Goal: Navigation & Orientation: Understand site structure

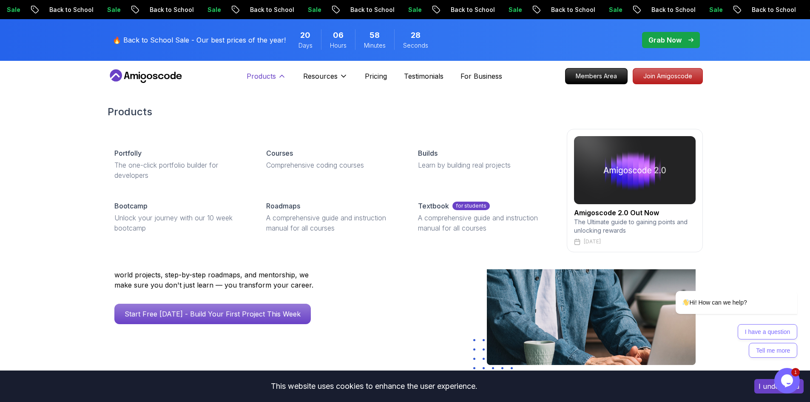
click at [279, 76] on icon at bounding box center [282, 76] width 9 height 9
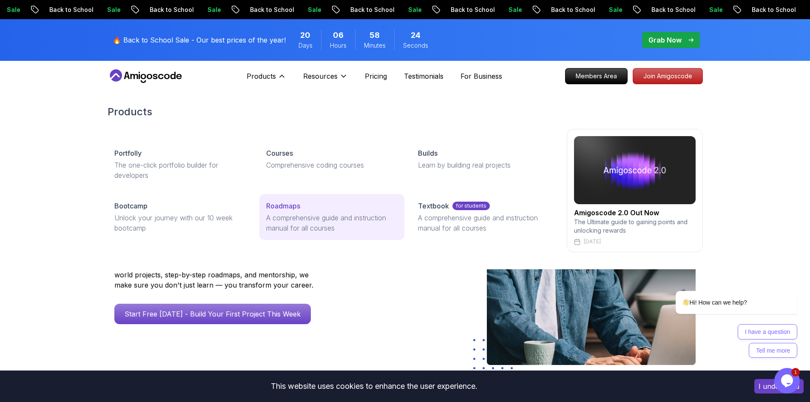
click at [348, 207] on div "Roadmaps" at bounding box center [331, 206] width 131 height 10
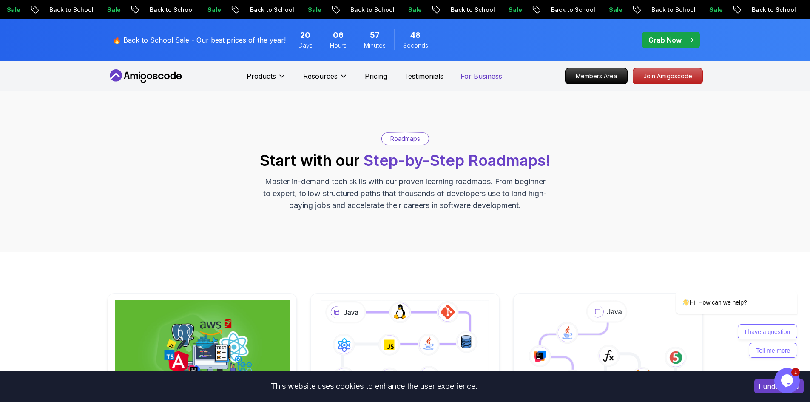
click at [355, 80] on p "For Business" at bounding box center [482, 76] width 42 height 10
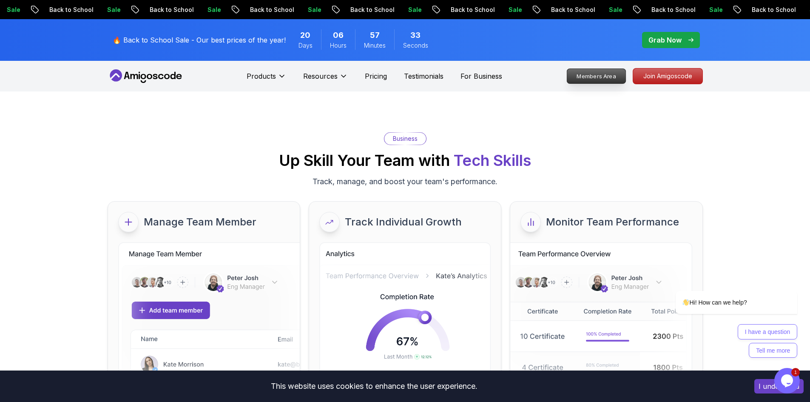
click at [355, 73] on p "Members Area" at bounding box center [596, 76] width 59 height 14
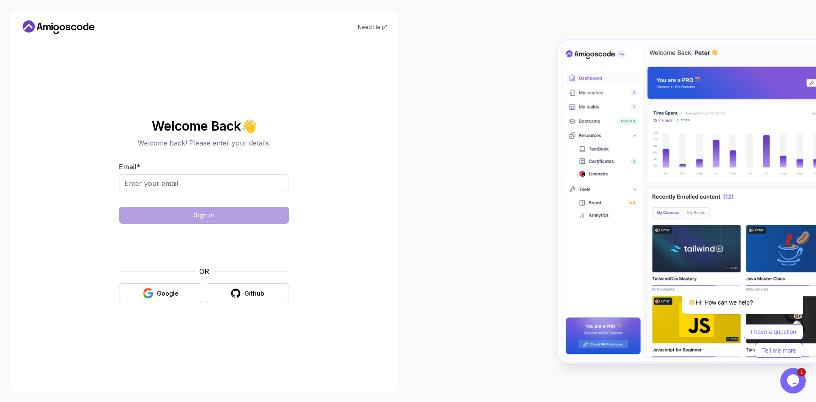
click at [355, 373] on button "Opens Chat This icon Opens the chat window." at bounding box center [794, 381] width 26 height 26
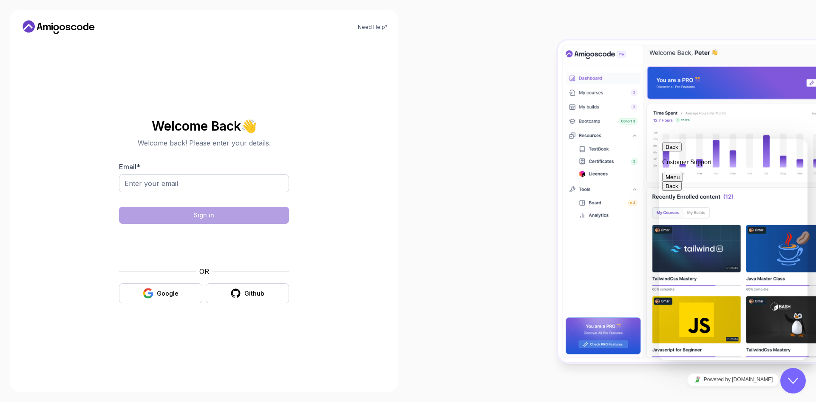
click at [355, 151] on button "Back" at bounding box center [672, 146] width 20 height 9
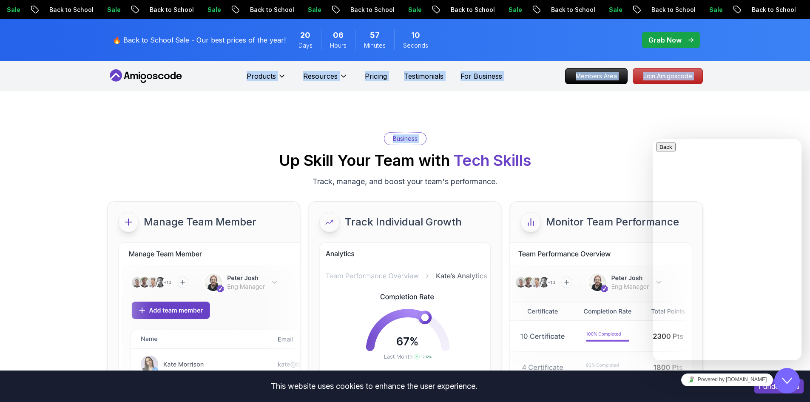
drag, startPoint x: 134, startPoint y: 69, endPoint x: 156, endPoint y: 89, distance: 30.1
click at [156, 89] on nav "Products Resources Pricing Testimonials For Business Members Area Join Amigosco…" at bounding box center [405, 76] width 595 height 31
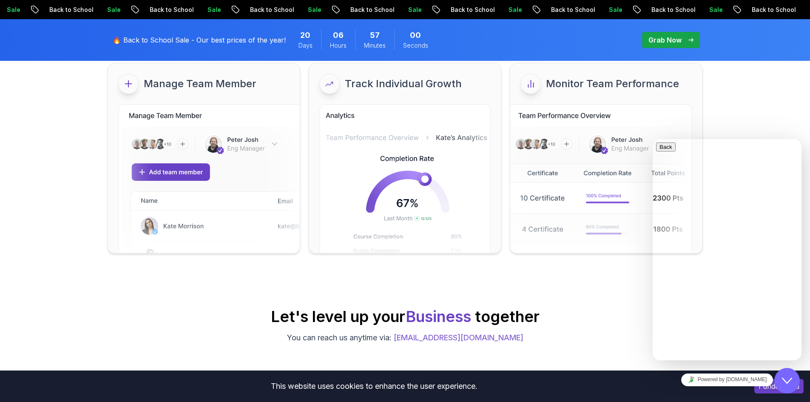
scroll to position [139, 0]
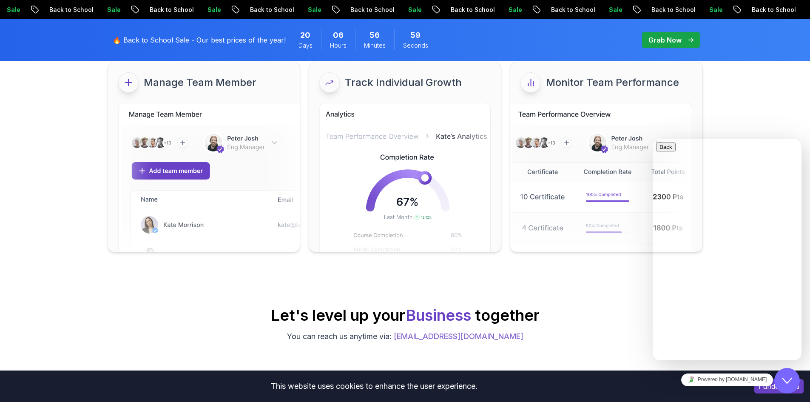
click at [355, 378] on div "Close Chat This icon closes the chat window." at bounding box center [787, 380] width 26 height 10
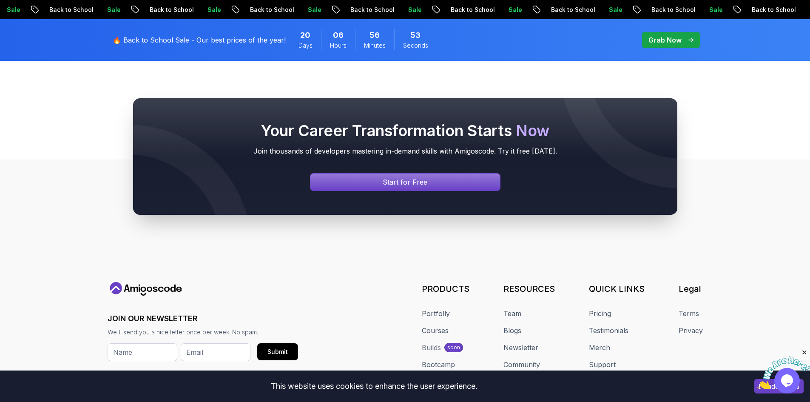
scroll to position [903, 0]
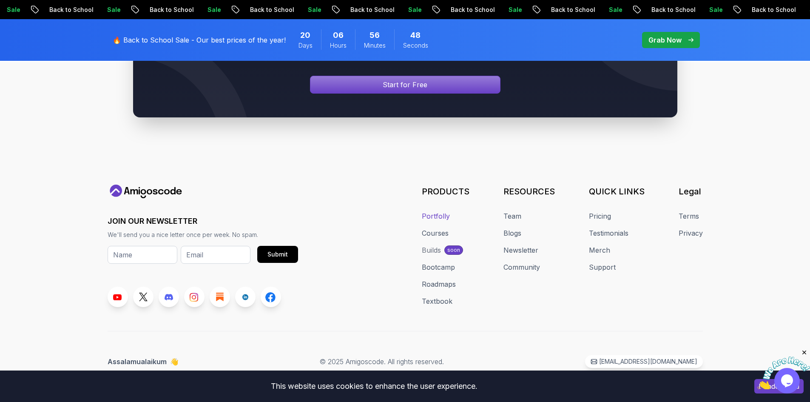
click at [355, 217] on link "Portfolly" at bounding box center [436, 216] width 28 height 10
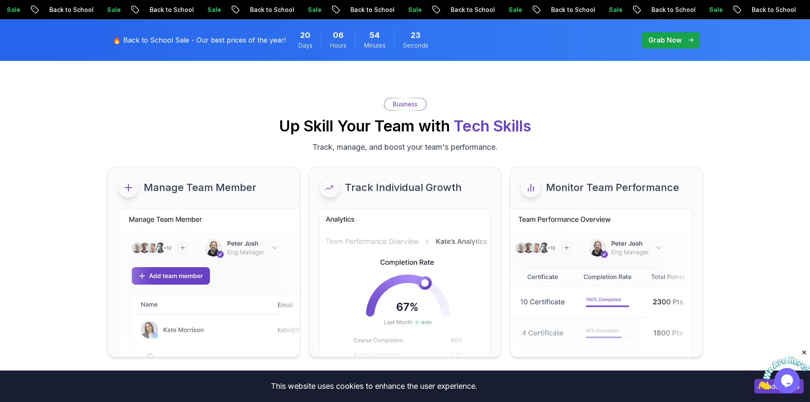
scroll to position [0, 0]
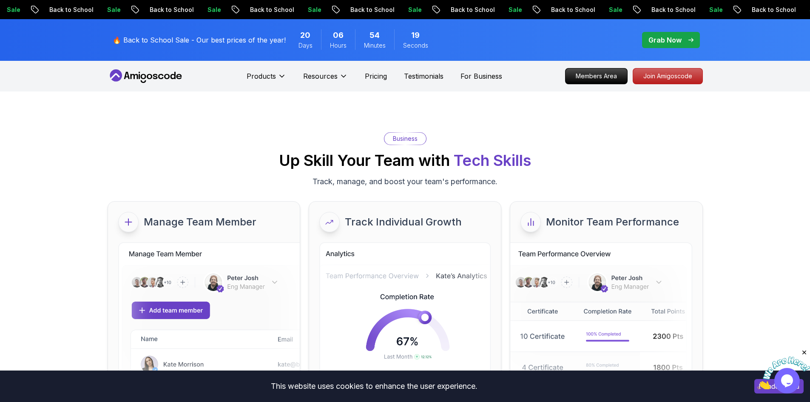
click at [355, 14] on div "Sale Back to School Sale Back to School Sale Back to School Sale Back to School…" at bounding box center [404, 9] width 810 height 9
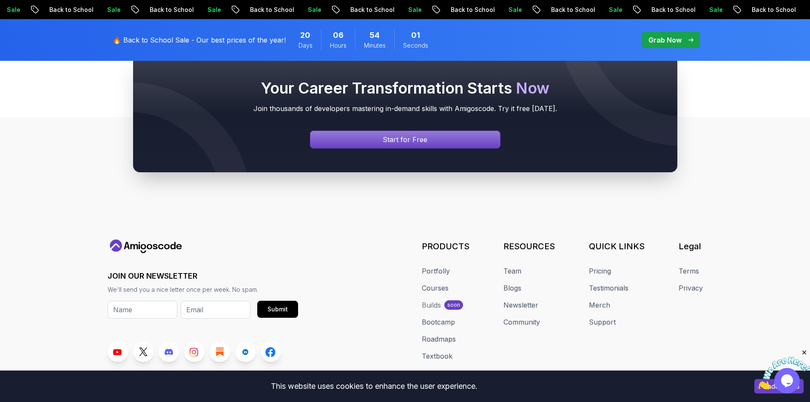
scroll to position [3645, 0]
